Goal: Task Accomplishment & Management: Complete application form

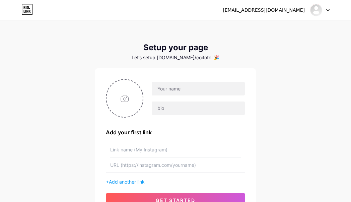
click at [197, 59] on div "Let’s setup [DOMAIN_NAME]/coitotol 🎉" at bounding box center [175, 57] width 161 height 5
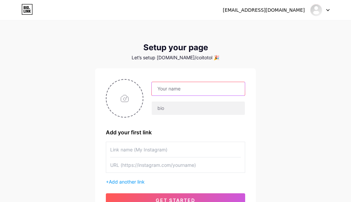
click at [184, 90] on input "text" at bounding box center [198, 88] width 93 height 13
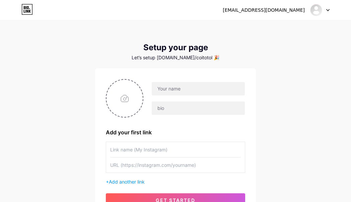
click at [124, 139] on div "Add your first link + Add another link get started" at bounding box center [175, 143] width 139 height 128
drag, startPoint x: 249, startPoint y: 46, endPoint x: 238, endPoint y: 42, distance: 11.6
click at [249, 46] on div "Setup your page" at bounding box center [175, 47] width 161 height 9
drag, startPoint x: 92, startPoint y: 53, endPoint x: 98, endPoint y: 66, distance: 14.2
click at [95, 61] on div "[EMAIL_ADDRESS][DOMAIN_NAME] Dashboard Logout Setup your page Let’s setup [DOMA…" at bounding box center [175, 119] width 351 height 239
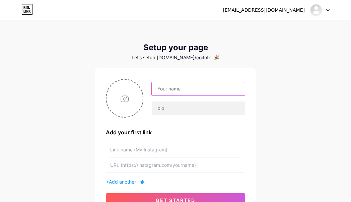
click at [168, 89] on input "text" at bounding box center [198, 88] width 93 height 13
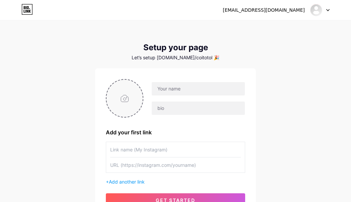
click at [126, 100] on input "file" at bounding box center [125, 98] width 36 height 37
type input "C:\fakepath\Frame 24571.png"
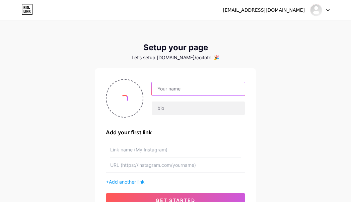
click at [178, 88] on input "text" at bounding box center [198, 88] width 93 height 13
type input "C"
type input "coitotologin"
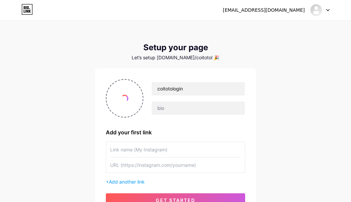
click at [39, 128] on div "[EMAIL_ADDRESS][DOMAIN_NAME] Dashboard Logout Setup your page Let’s setup [DOMA…" at bounding box center [175, 119] width 351 height 239
drag, startPoint x: 158, startPoint y: 197, endPoint x: 60, endPoint y: 134, distance: 116.8
click at [63, 140] on div "[EMAIL_ADDRESS][DOMAIN_NAME] Dashboard Logout Setup your page Let’s setup [DOMA…" at bounding box center [175, 119] width 351 height 239
drag, startPoint x: 336, startPoint y: 91, endPoint x: 286, endPoint y: 59, distance: 59.7
click at [335, 91] on div "[EMAIL_ADDRESS][DOMAIN_NAME] Dashboard Logout Setup your page Let’s setup [DOMA…" at bounding box center [175, 119] width 351 height 239
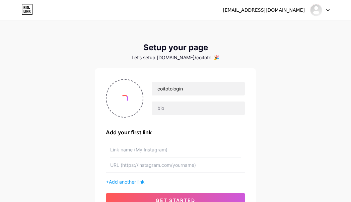
click at [76, 22] on div "[EMAIL_ADDRESS][DOMAIN_NAME] Dashboard Logout Setup your page Let’s setup [DOMA…" at bounding box center [175, 119] width 351 height 239
click at [129, 97] on input "file" at bounding box center [125, 98] width 36 height 37
